Goal: Information Seeking & Learning: Learn about a topic

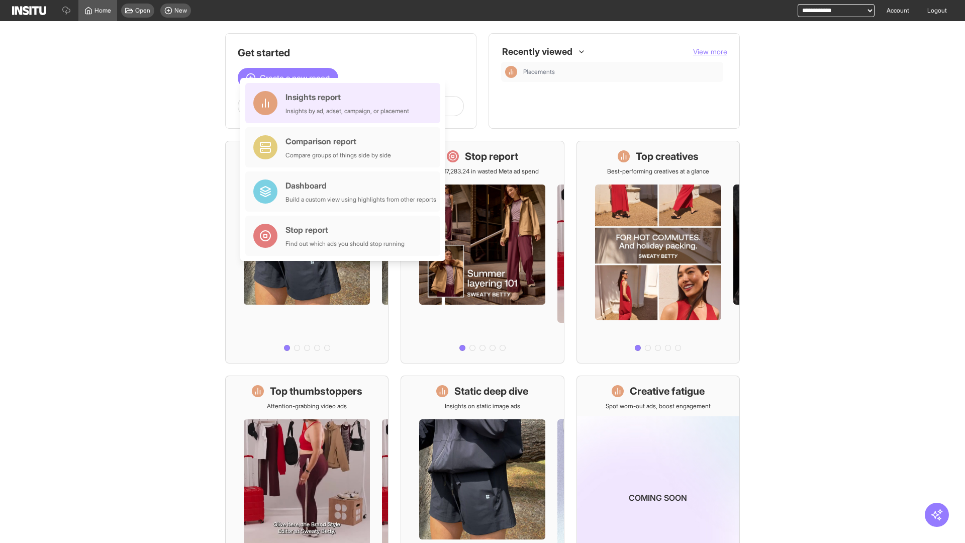
click at [345, 103] on div "Insights report Insights by ad, adset, campaign, or placement" at bounding box center [348, 103] width 124 height 24
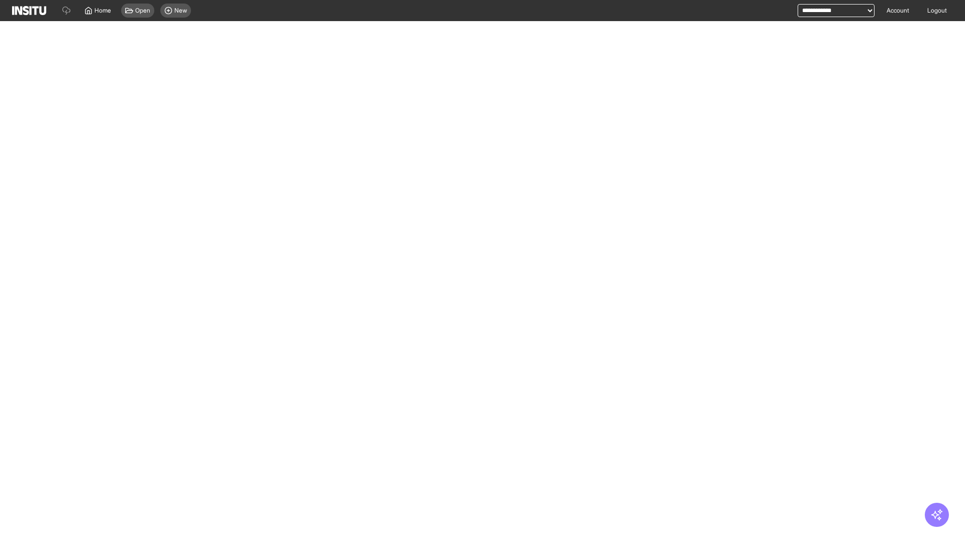
select select "**"
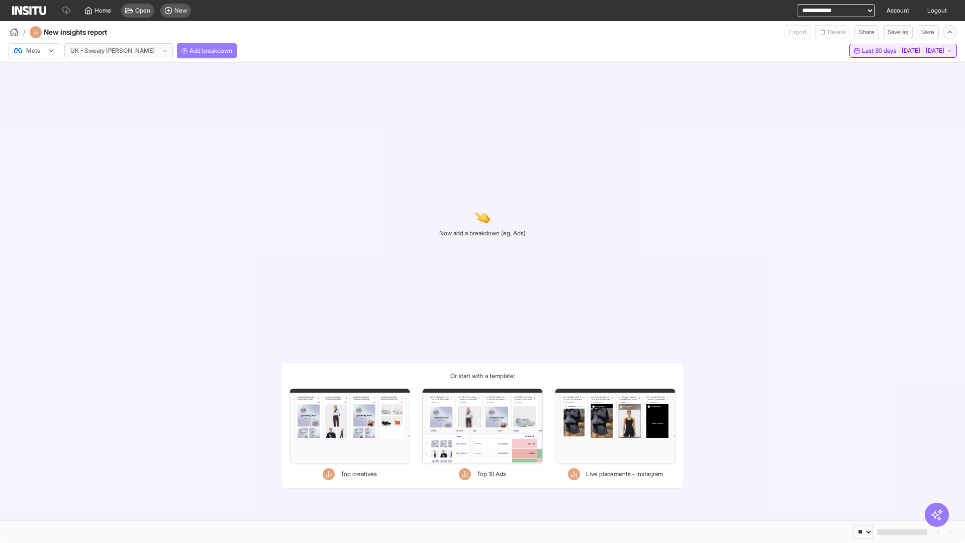
click at [881, 51] on span "Last 30 days - [DATE] - [DATE]" at bounding box center [903, 51] width 82 height 8
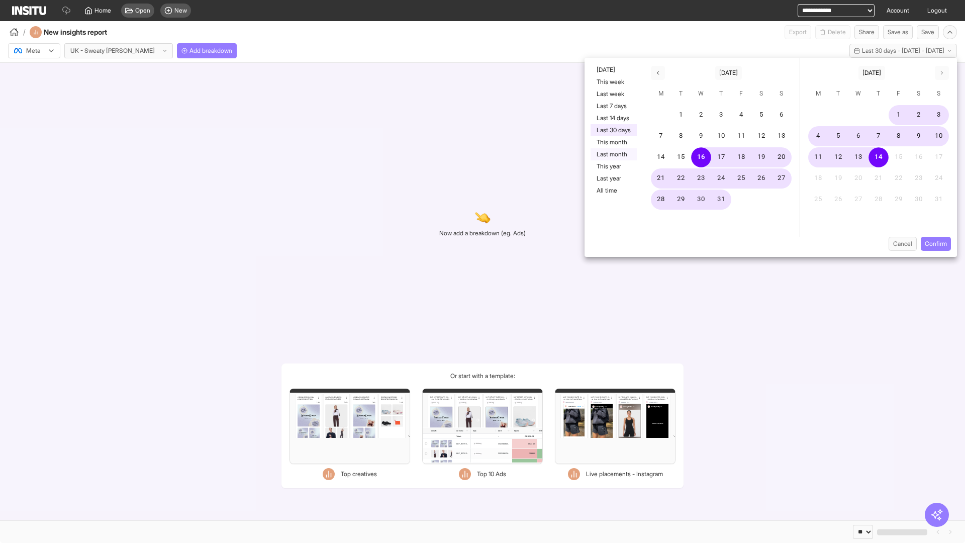
click at [613, 154] on button "Last month" at bounding box center [614, 154] width 46 height 12
